Goal: Task Accomplishment & Management: Use online tool/utility

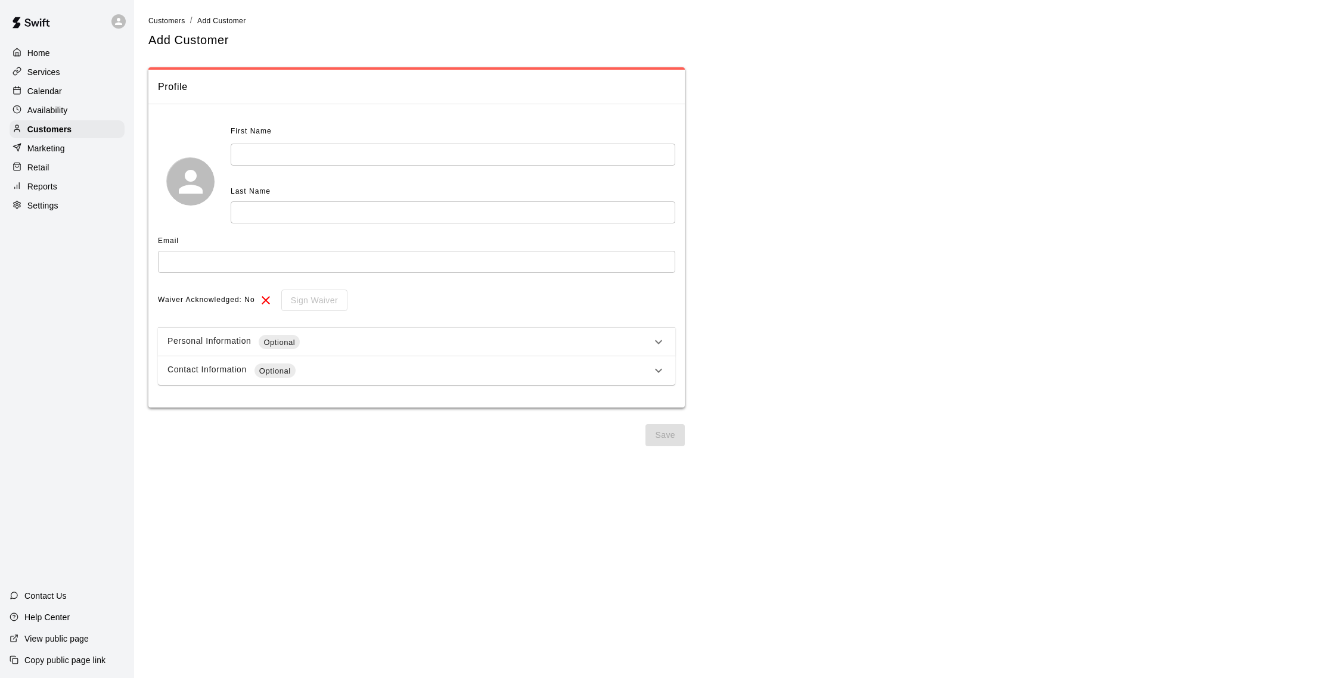
select select "**"
click at [58, 88] on p "Calendar" at bounding box center [44, 91] width 35 height 12
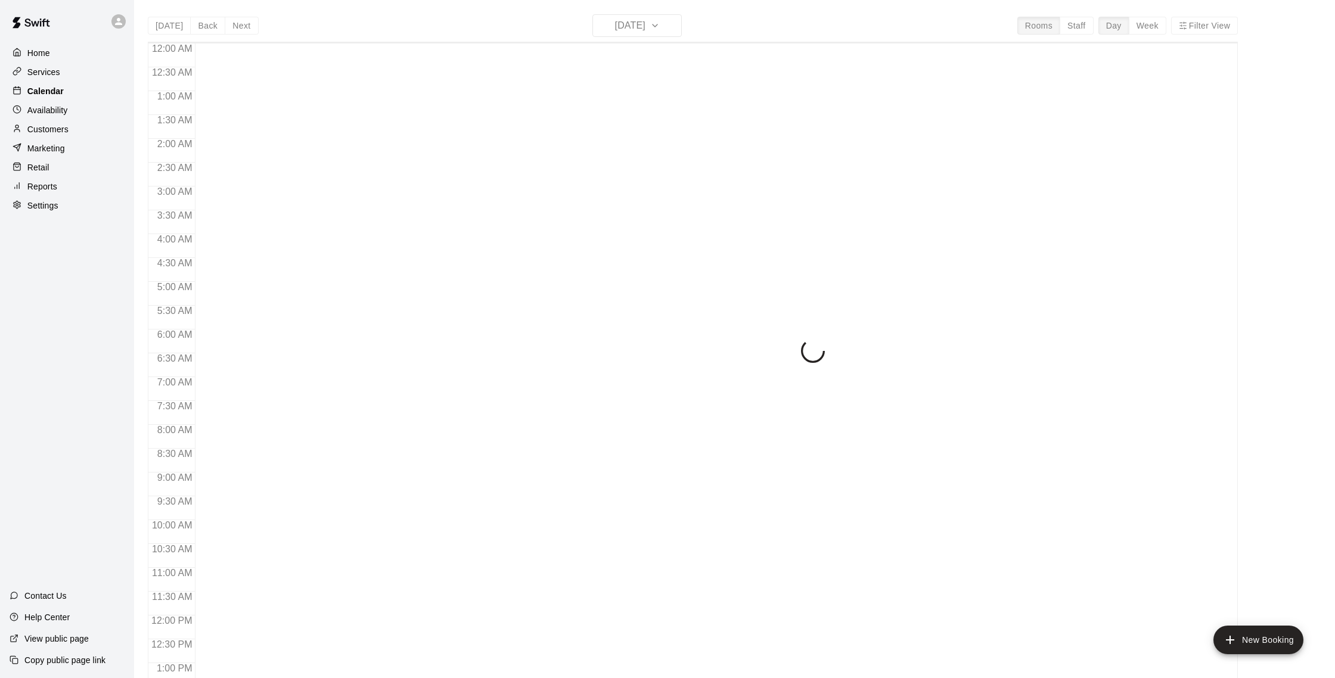
scroll to position [497, 0]
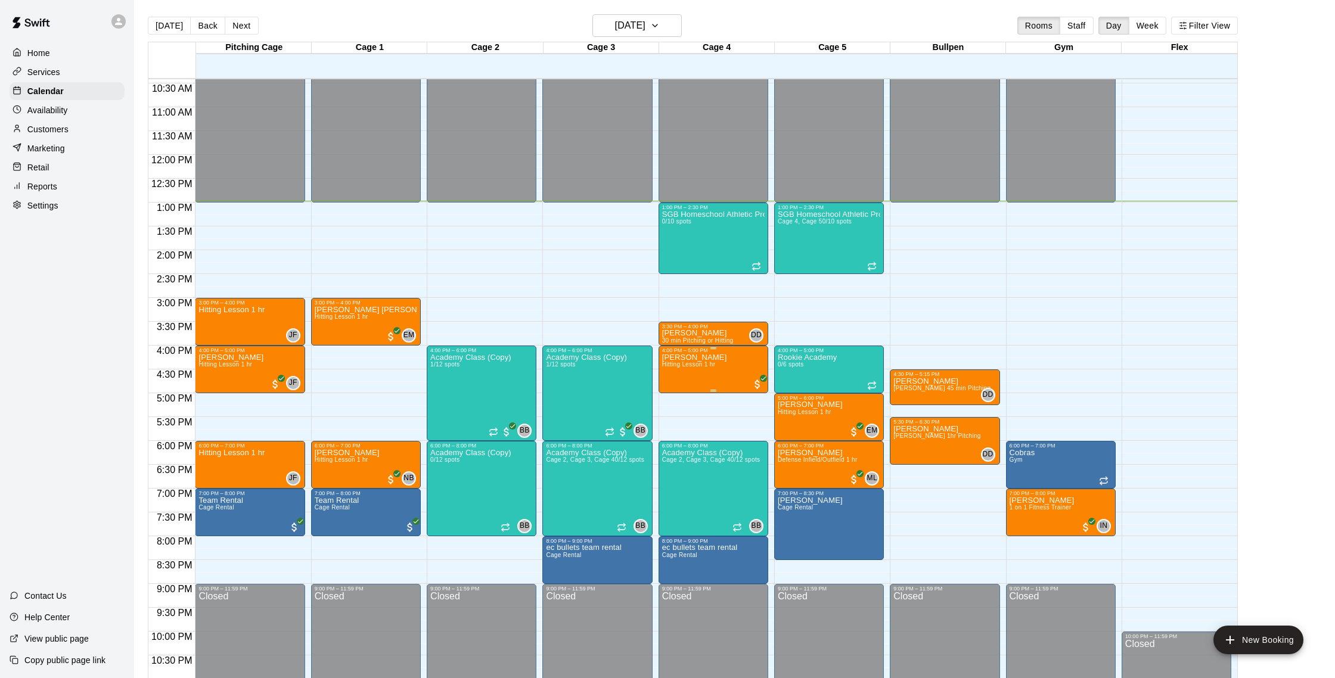
click at [672, 398] on img "edit" at bounding box center [675, 394] width 14 height 14
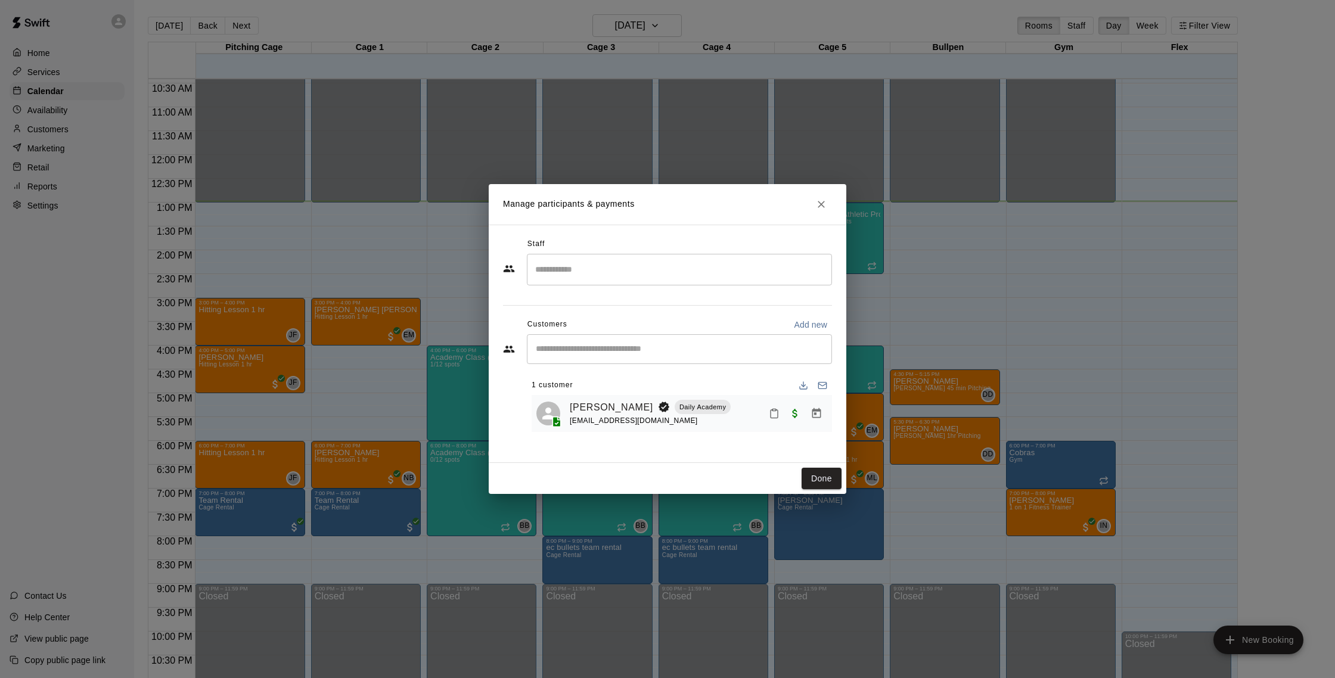
click at [610, 269] on input "Search staff" at bounding box center [679, 269] width 294 height 21
click at [610, 307] on div "[PERSON_NAME] Instructor" at bounding box center [689, 309] width 265 height 23
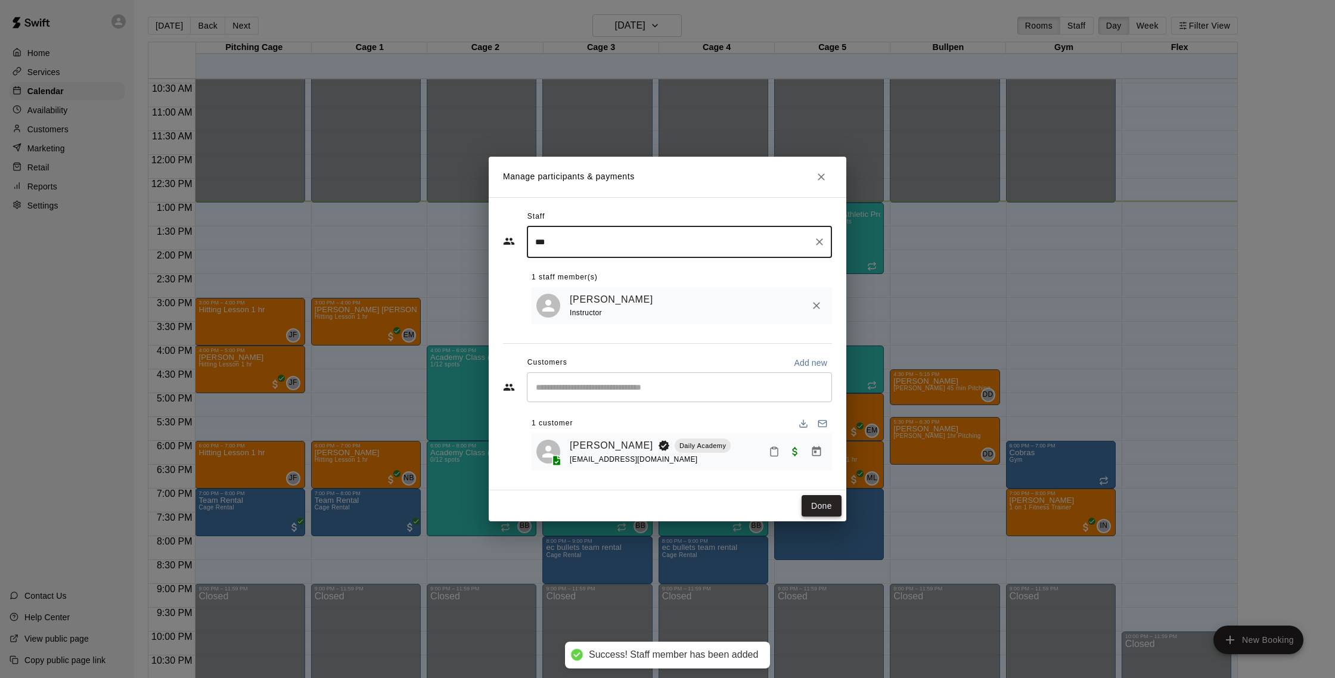
type input "***"
click at [821, 513] on button "Done" at bounding box center [822, 506] width 40 height 22
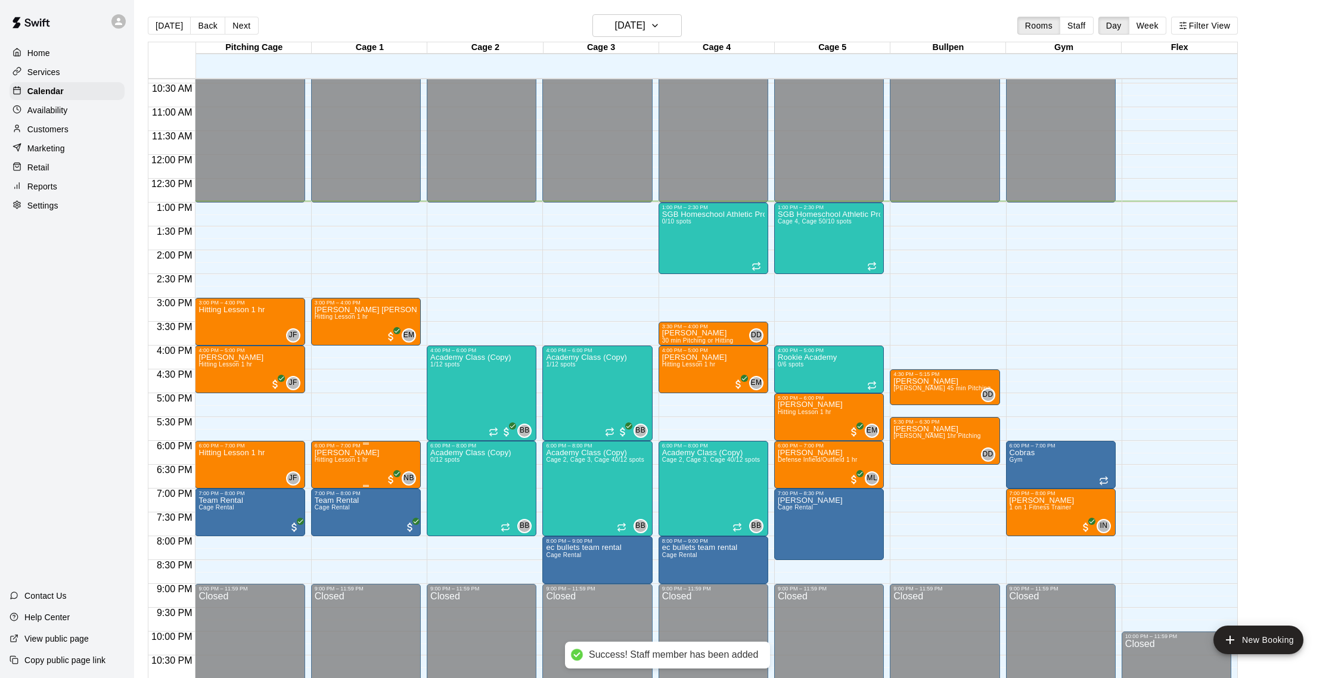
click at [345, 463] on span "Hitting Lesson 1 hr" at bounding box center [342, 460] width 54 height 7
click at [330, 466] on icon "edit" at bounding box center [326, 469] width 11 height 11
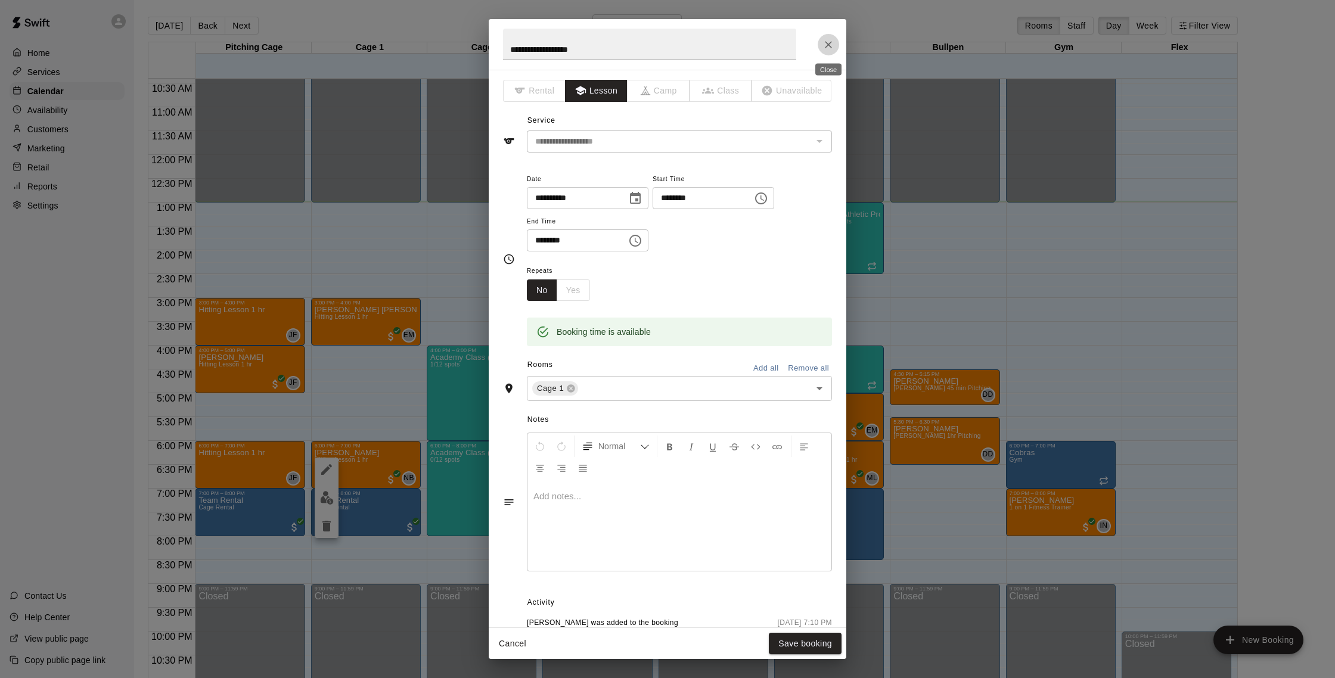
click at [826, 38] on button "Close" at bounding box center [828, 44] width 21 height 21
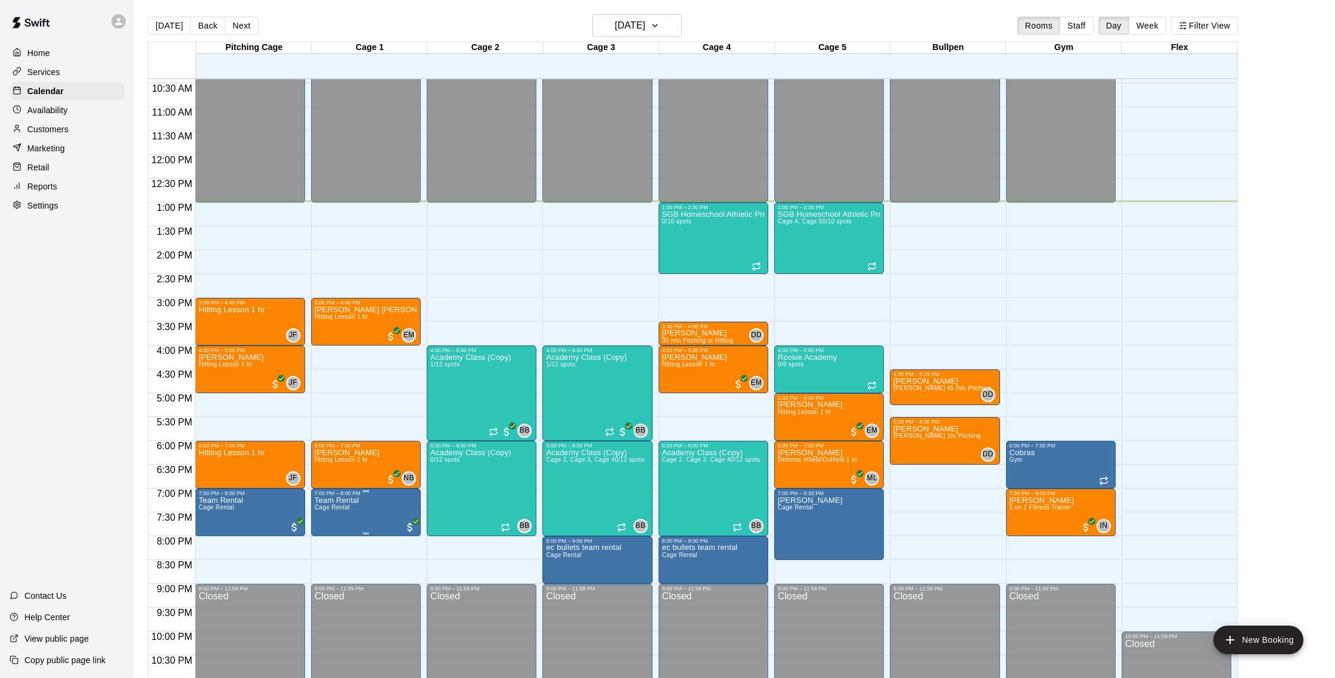
click at [346, 489] on div "7:00 PM – 8:00 PM Team Rental Cage Rental" at bounding box center [366, 513] width 110 height 48
click at [359, 435] on div at bounding box center [667, 339] width 1335 height 678
click at [353, 460] on span "Hitting Lesson 1 hr" at bounding box center [342, 460] width 54 height 7
click at [325, 490] on button "edit" at bounding box center [327, 497] width 24 height 23
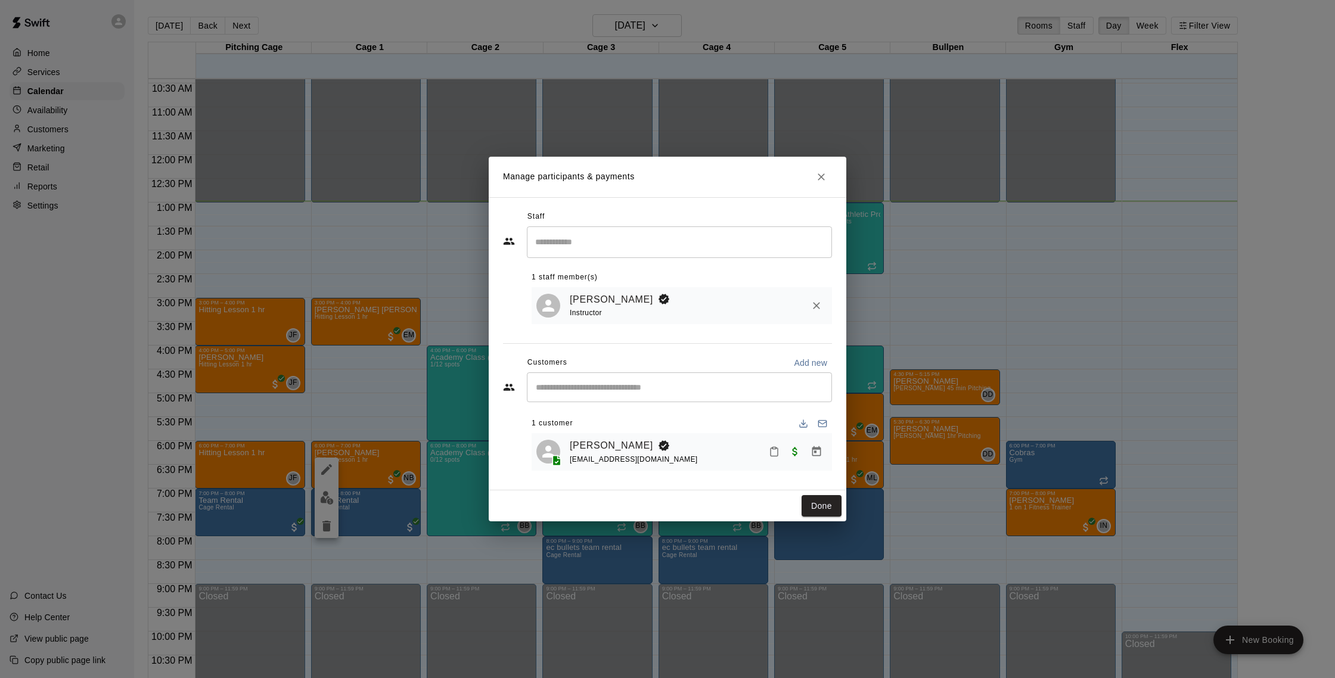
click at [820, 307] on icon "Remove" at bounding box center [817, 306] width 12 height 12
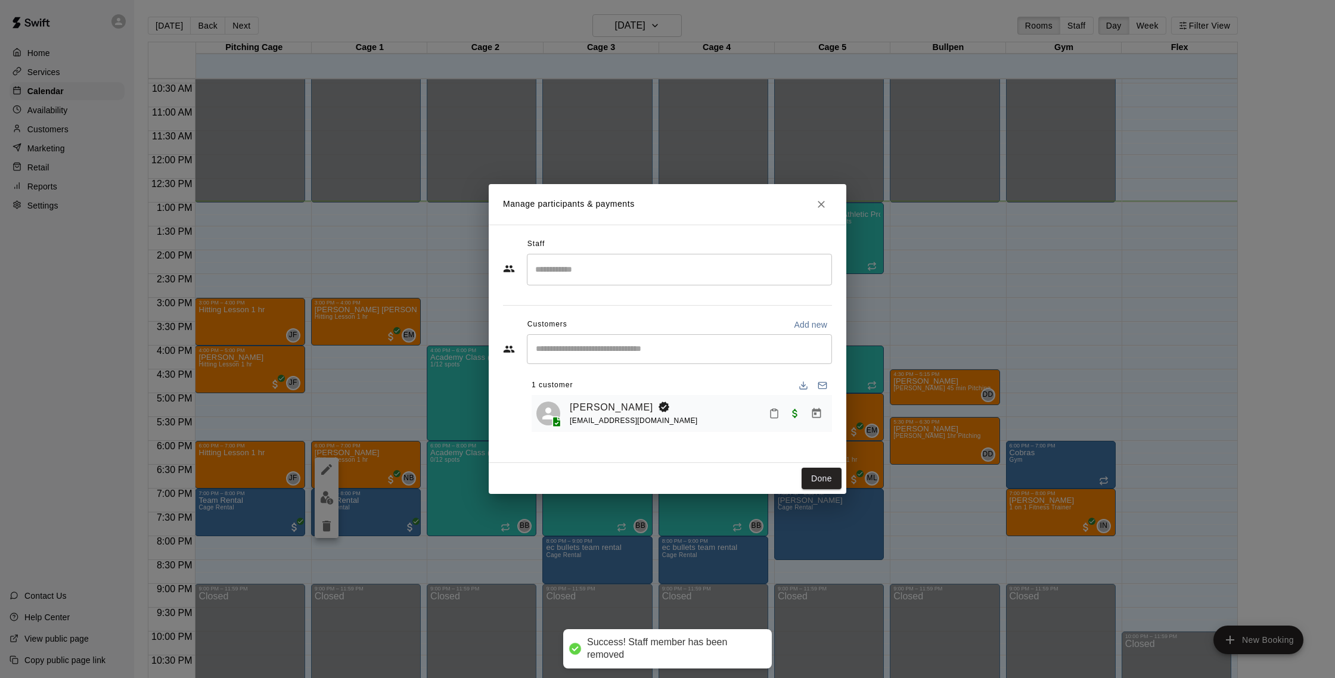
click at [600, 240] on div "Staff" at bounding box center [667, 244] width 329 height 19
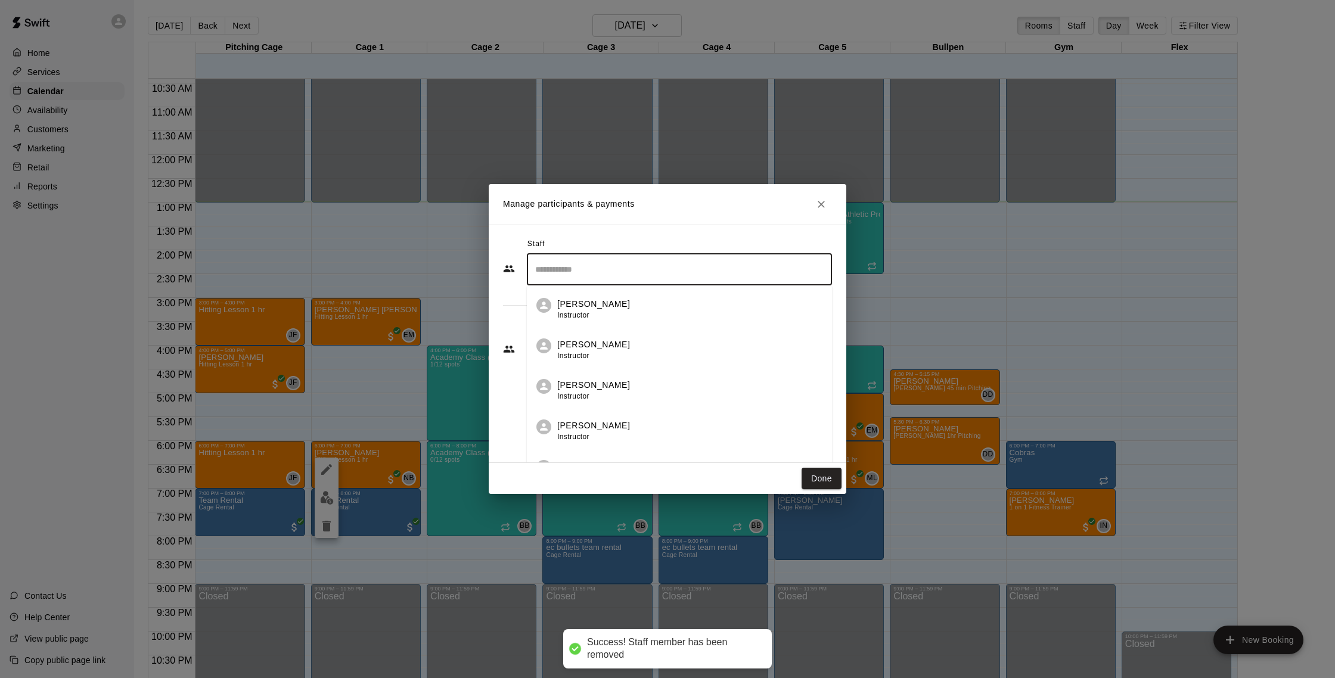
click at [600, 260] on input "Search staff" at bounding box center [679, 269] width 294 height 21
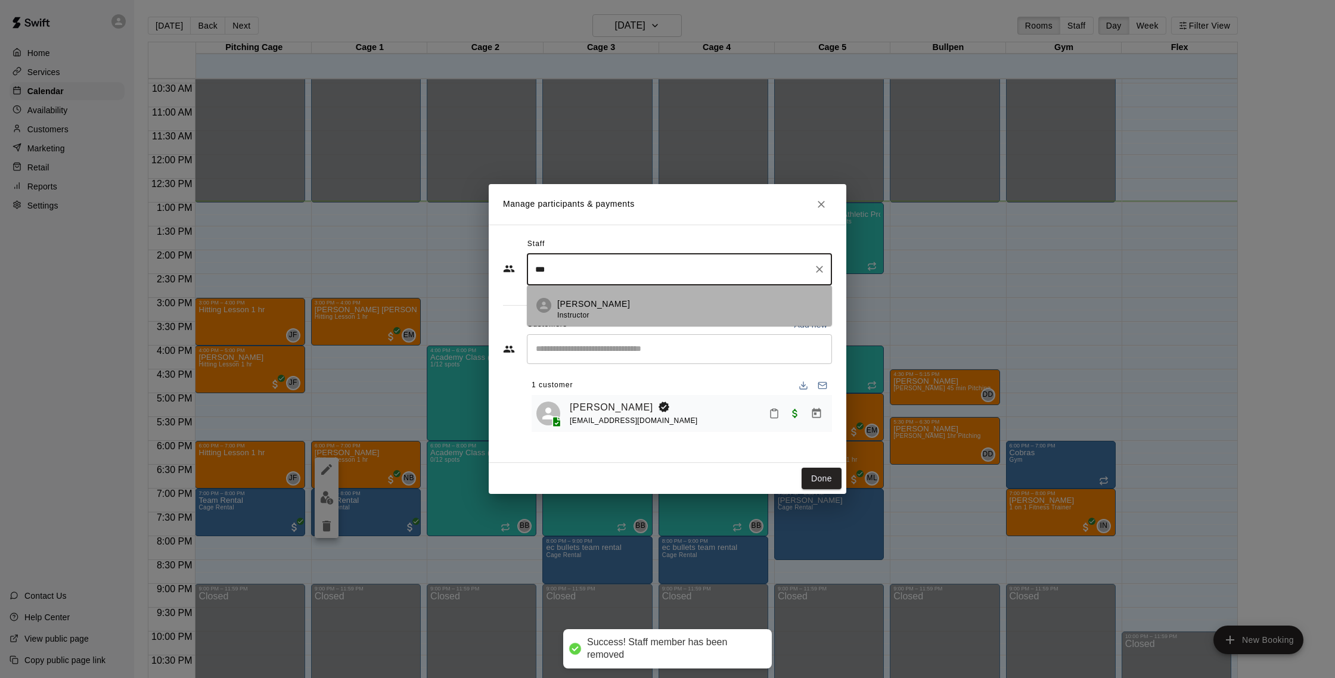
click at [609, 295] on li "[PERSON_NAME] Instructor" at bounding box center [679, 306] width 305 height 41
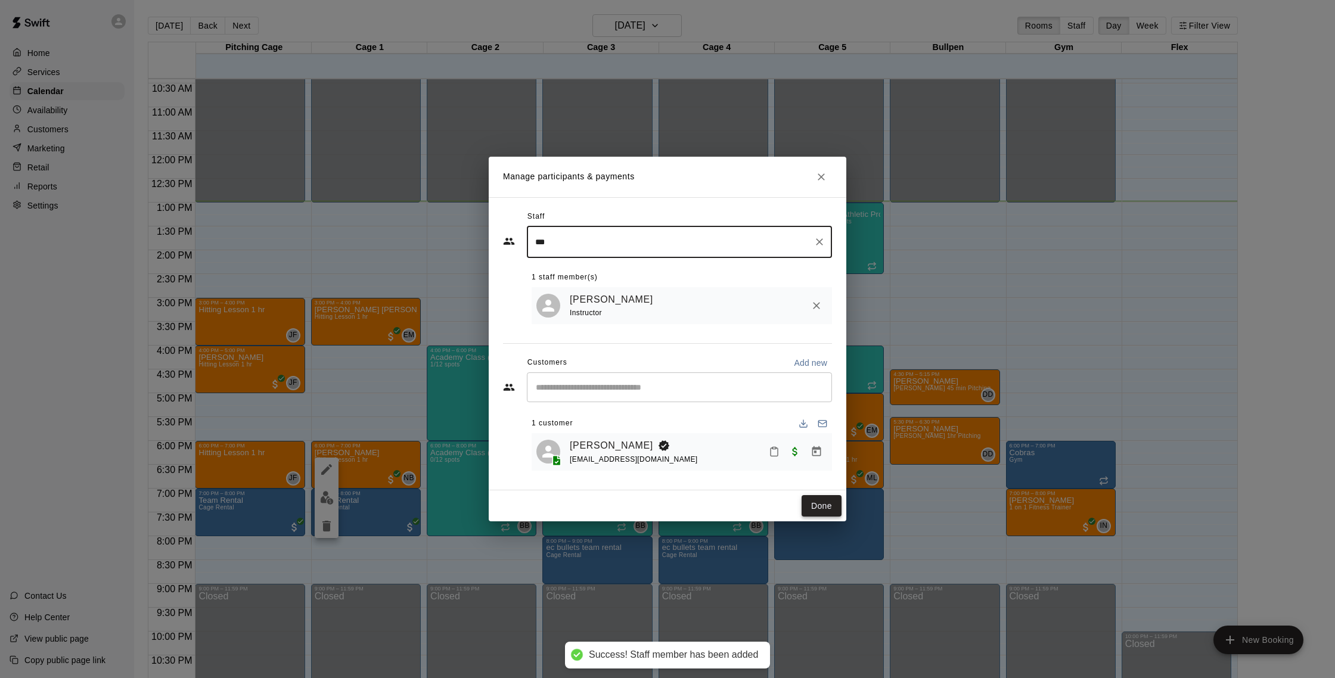
type input "***"
click at [820, 504] on button "Done" at bounding box center [822, 506] width 40 height 22
